Goal: Communication & Community: Participate in discussion

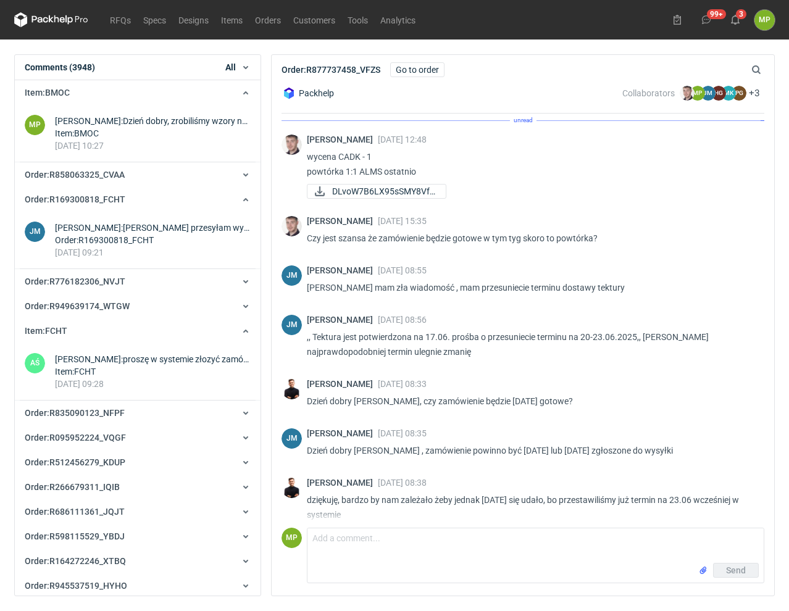
scroll to position [175, 0]
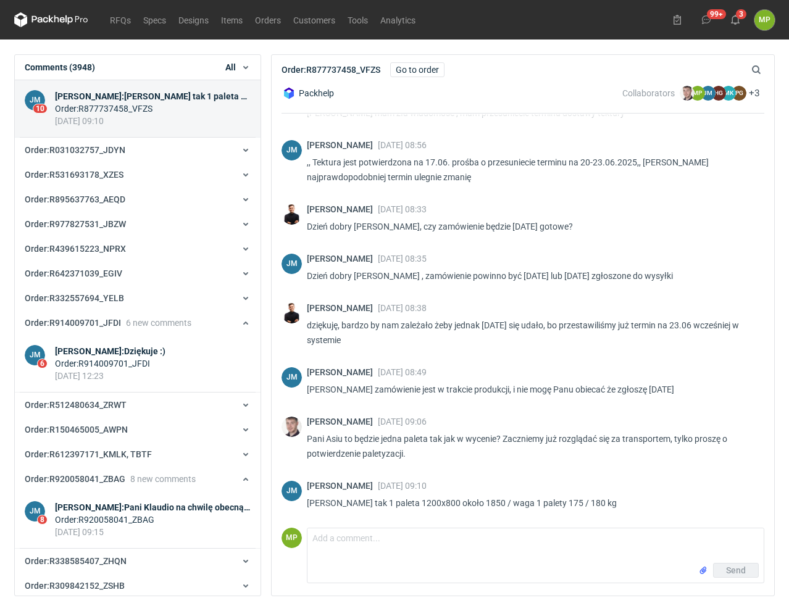
click at [746, 12] on div "99+ 3 MP [PERSON_NAME] [PERSON_NAME][EMAIL_ADDRESS][DOMAIN_NAME] Company profil…" at bounding box center [720, 20] width 107 height 20
click at [739, 17] on icon at bounding box center [735, 20] width 10 height 10
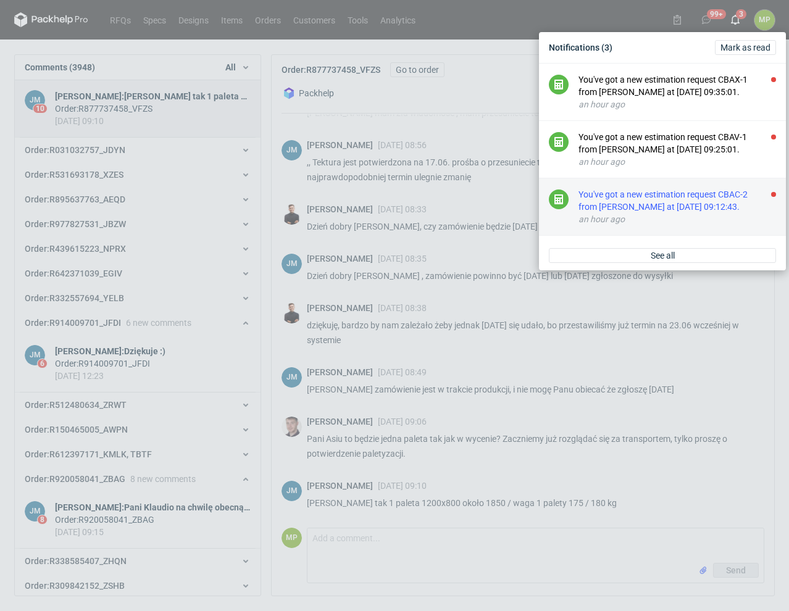
click at [647, 204] on div "You've got a new estimation request CBAC-2 from [PERSON_NAME] at [DATE] 09:12:4…" at bounding box center [676, 200] width 197 height 25
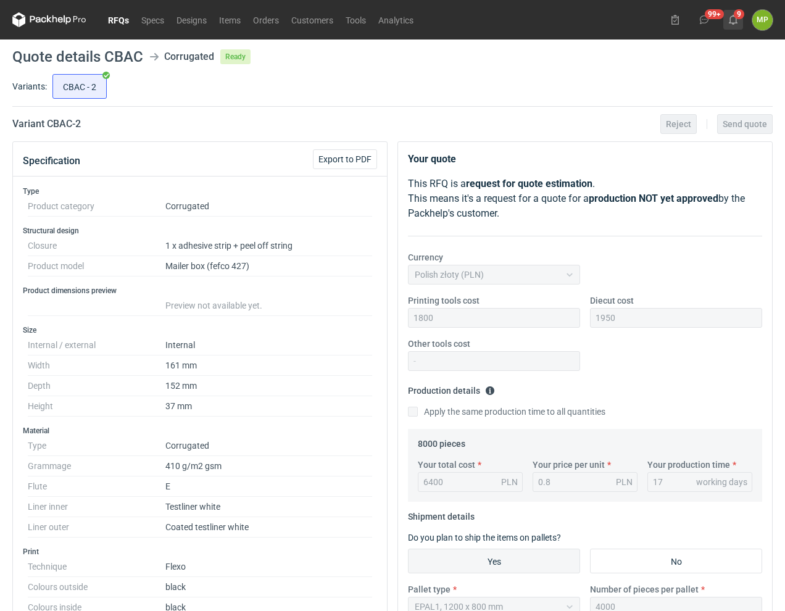
click at [736, 20] on use at bounding box center [733, 20] width 9 height 10
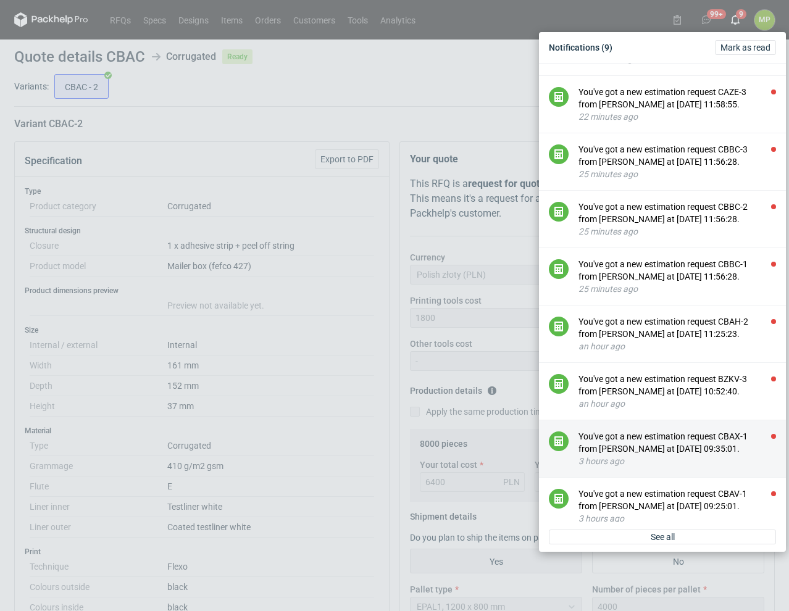
scroll to position [100, 0]
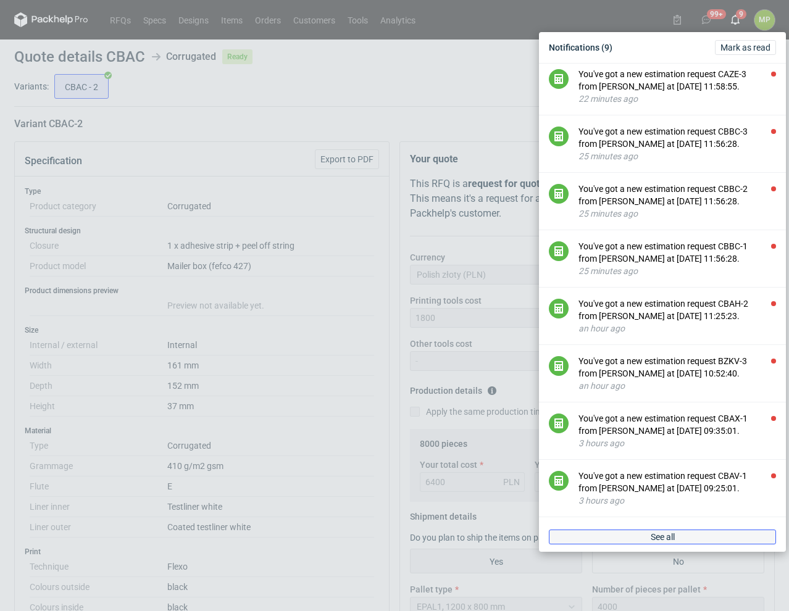
click at [665, 536] on span "See all" at bounding box center [663, 537] width 24 height 9
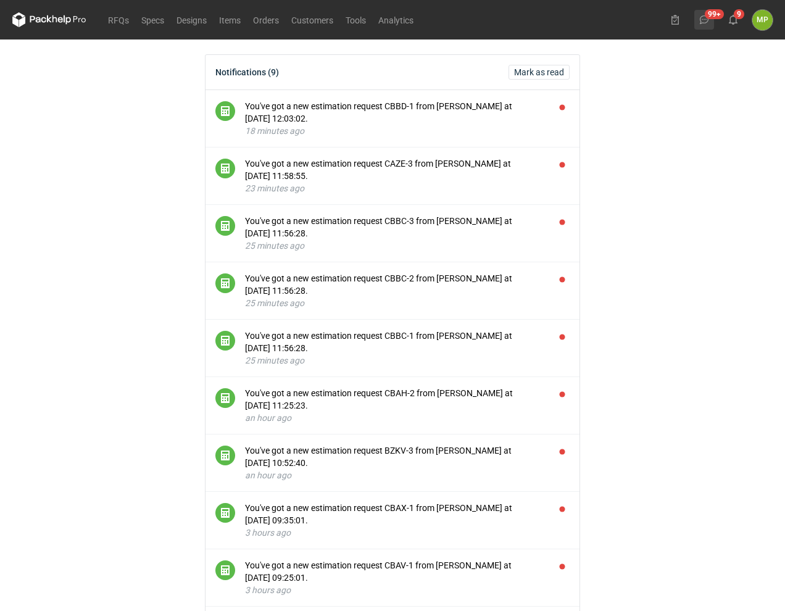
click at [706, 13] on button "99+" at bounding box center [704, 20] width 20 height 20
click at [736, 19] on use at bounding box center [733, 20] width 9 height 10
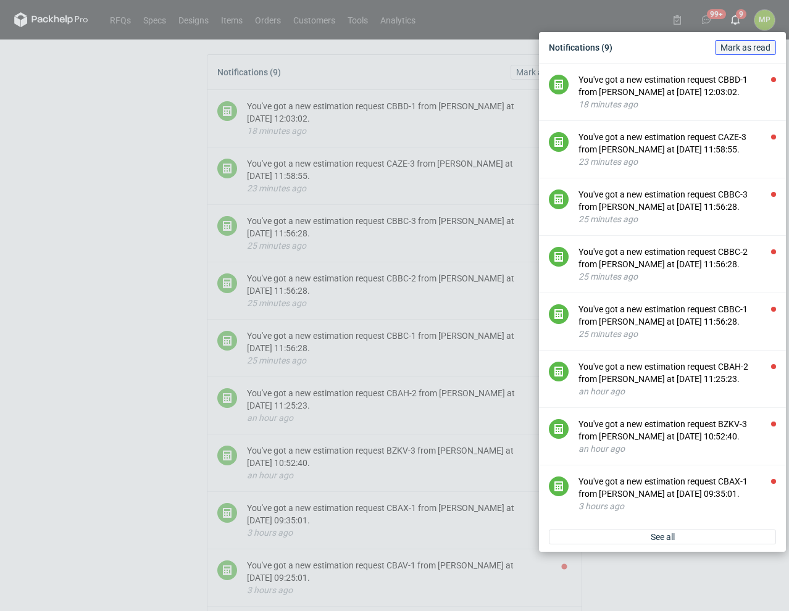
click at [736, 45] on span "Mark as read" at bounding box center [745, 47] width 50 height 9
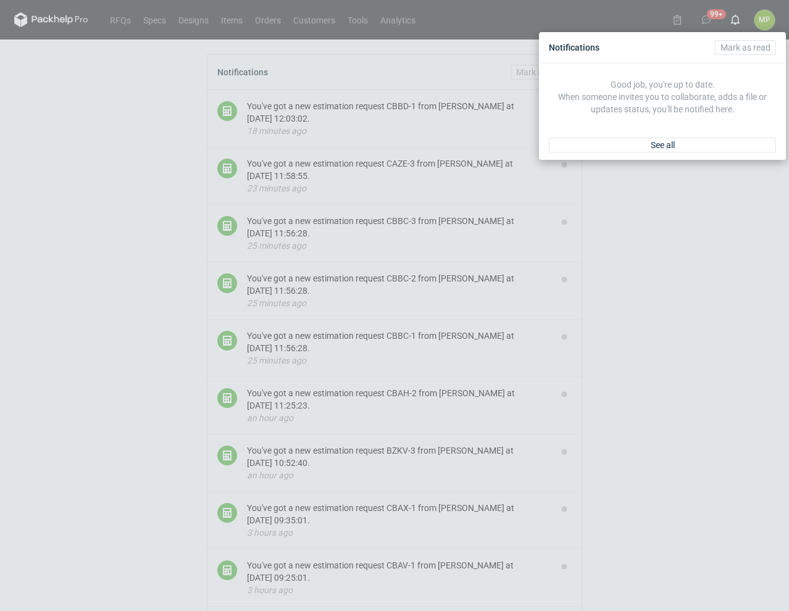
click at [708, 17] on div "Notifications [PERSON_NAME] as read Good job, you're up to date. When someone i…" at bounding box center [394, 305] width 789 height 611
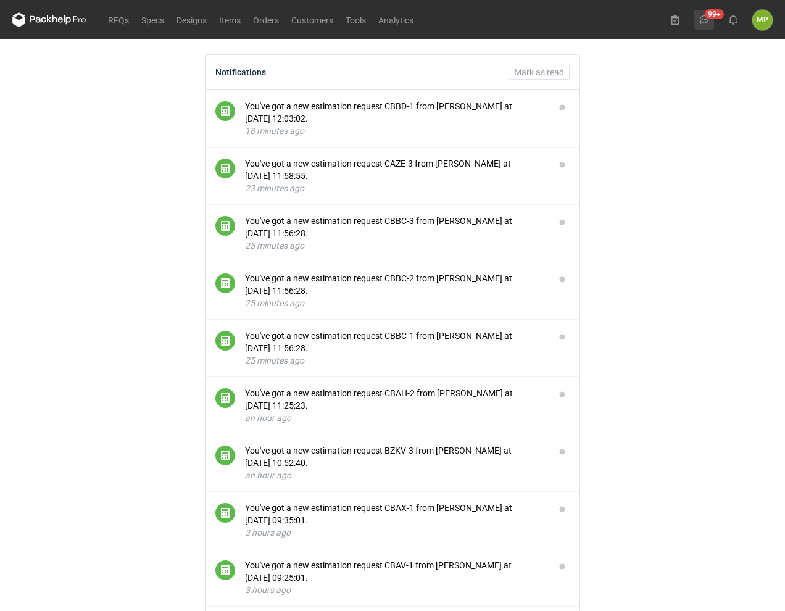
click at [707, 17] on use at bounding box center [704, 19] width 9 height 9
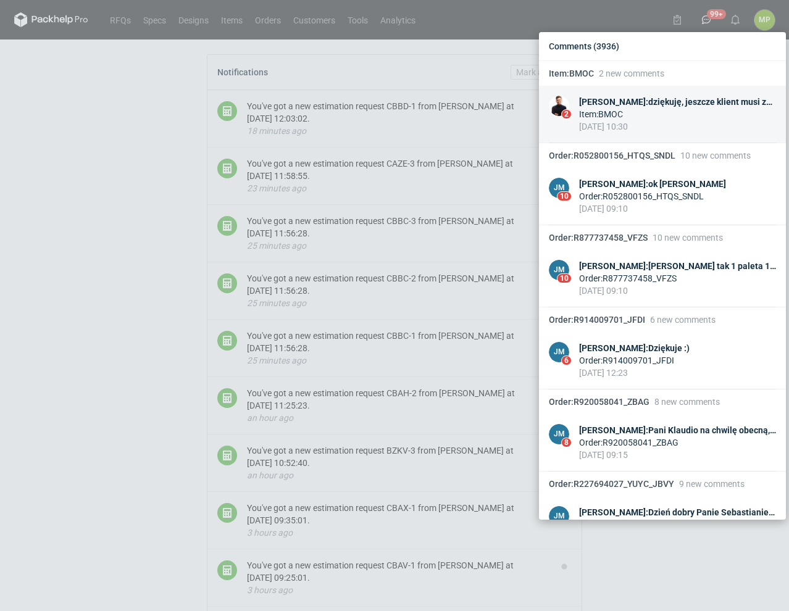
click at [623, 124] on div "[DATE] 10:30" at bounding box center [677, 126] width 197 height 12
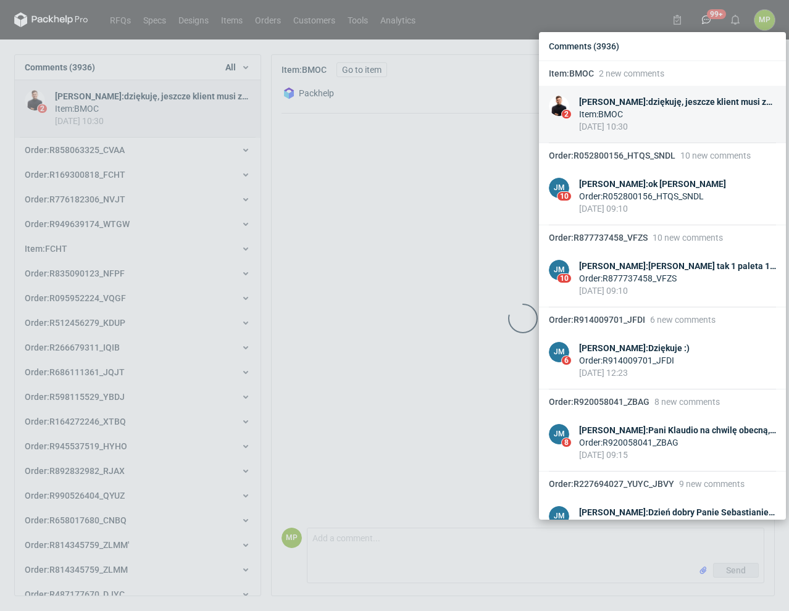
scroll to position [114, 0]
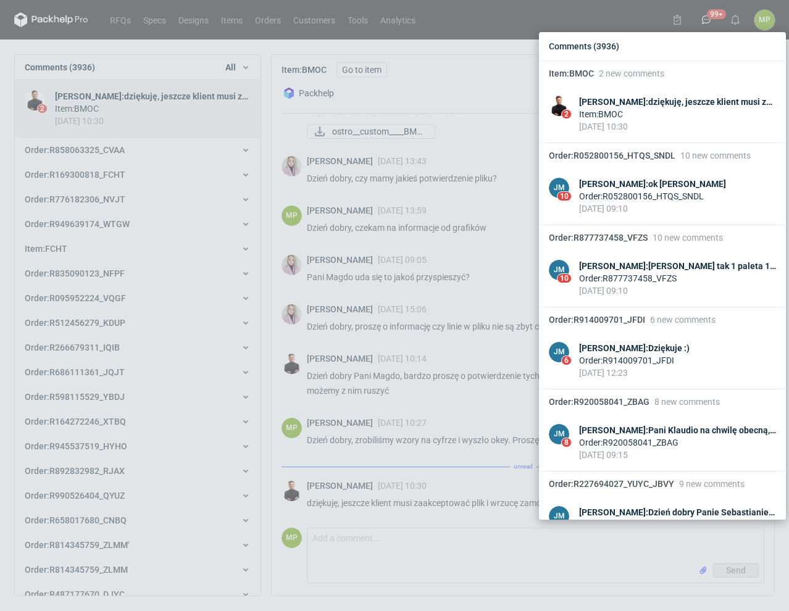
click at [171, 71] on div "Comments (3936) Item : BMOC 2 new comments 2 [PERSON_NAME] : dziękuję, jeszcze …" at bounding box center [394, 305] width 789 height 611
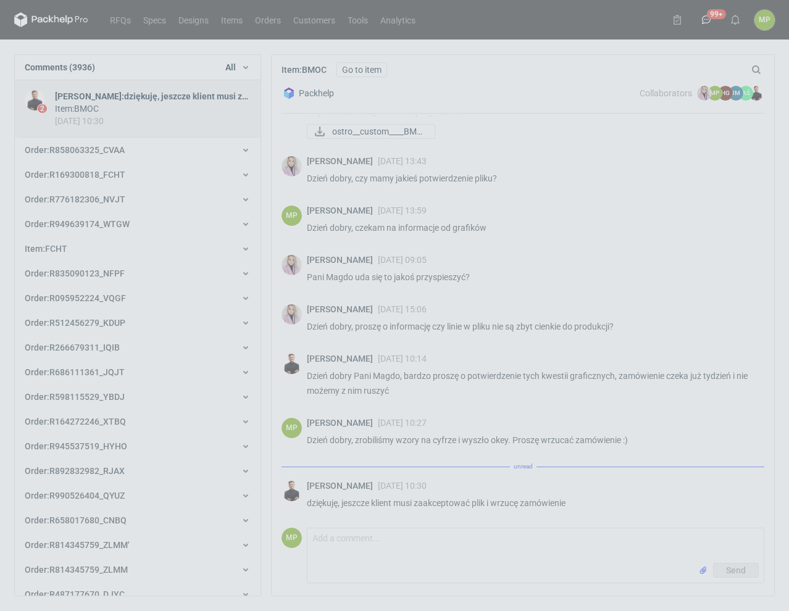
click at [604, 111] on div "Comments (3936) Item : BMOC 2 new comments 2 [PERSON_NAME] : dziękuję, jeszcze …" at bounding box center [394, 305] width 789 height 611
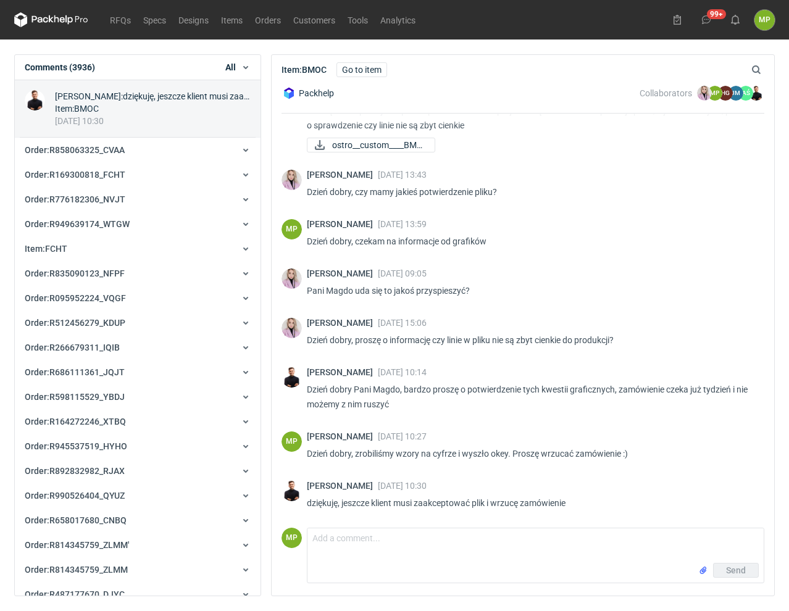
scroll to position [101, 0]
click at [493, 538] on textarea "Comment message" at bounding box center [535, 545] width 456 height 35
